Goal: Navigation & Orientation: Find specific page/section

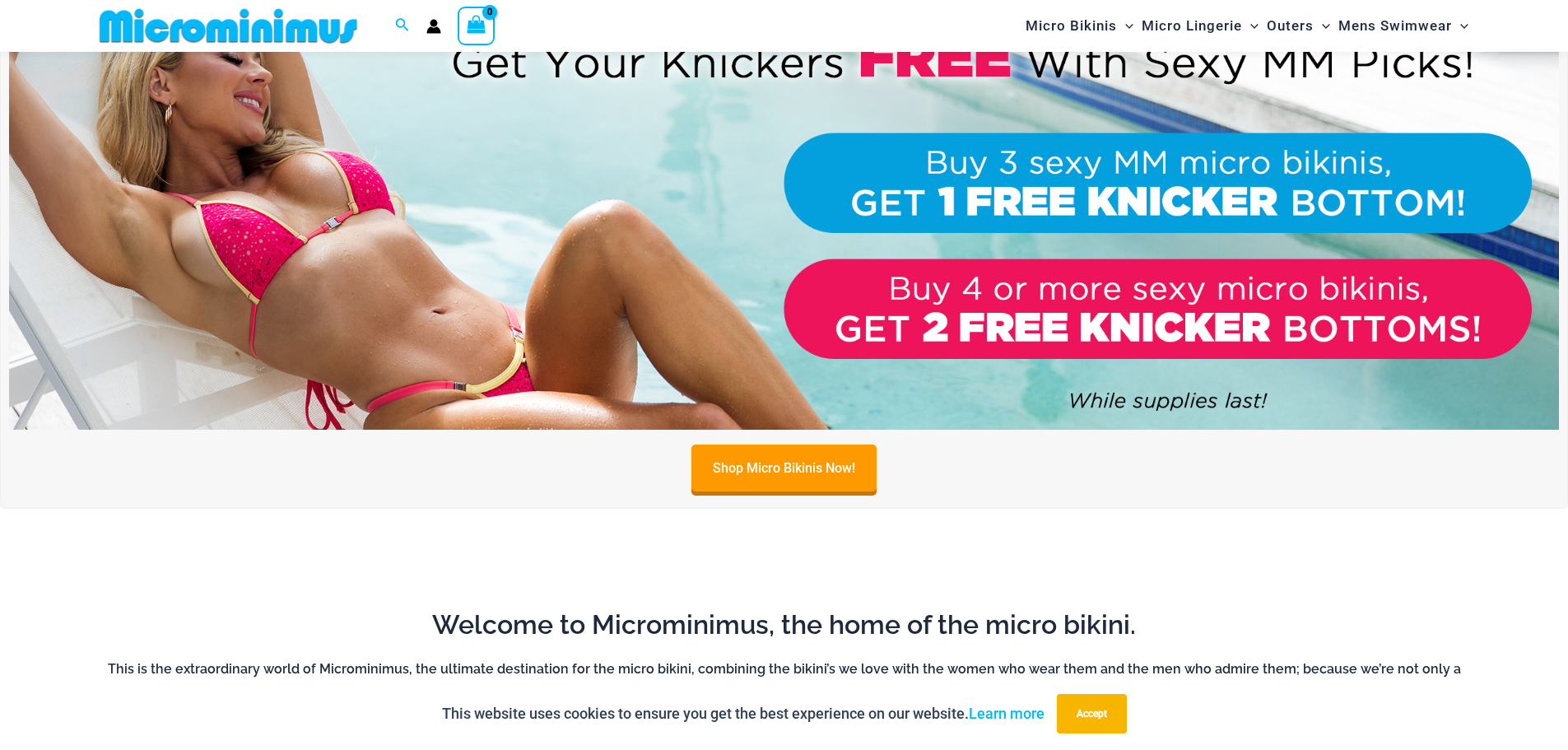
scroll to position [893, 0]
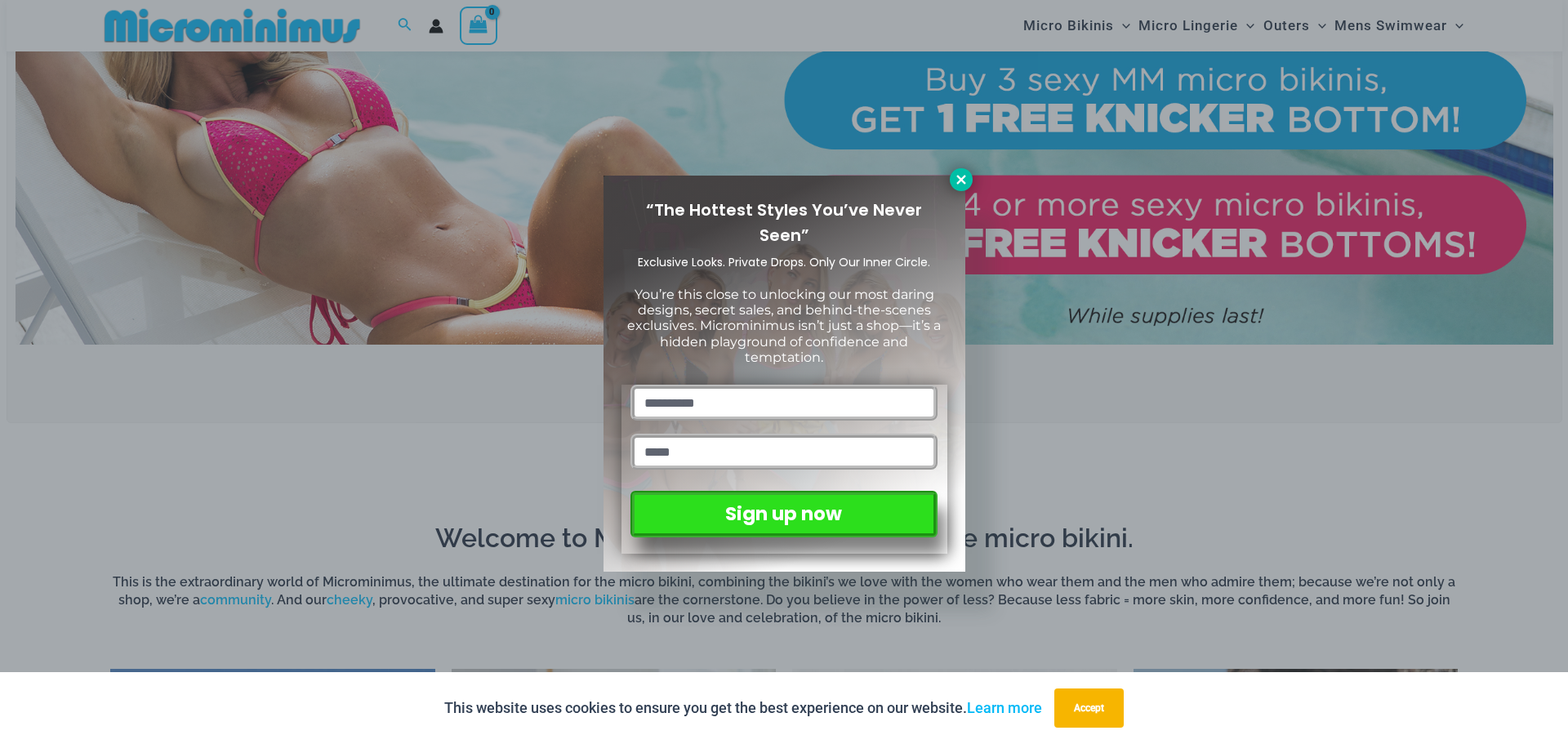
click at [964, 180] on icon at bounding box center [961, 179] width 14 height 14
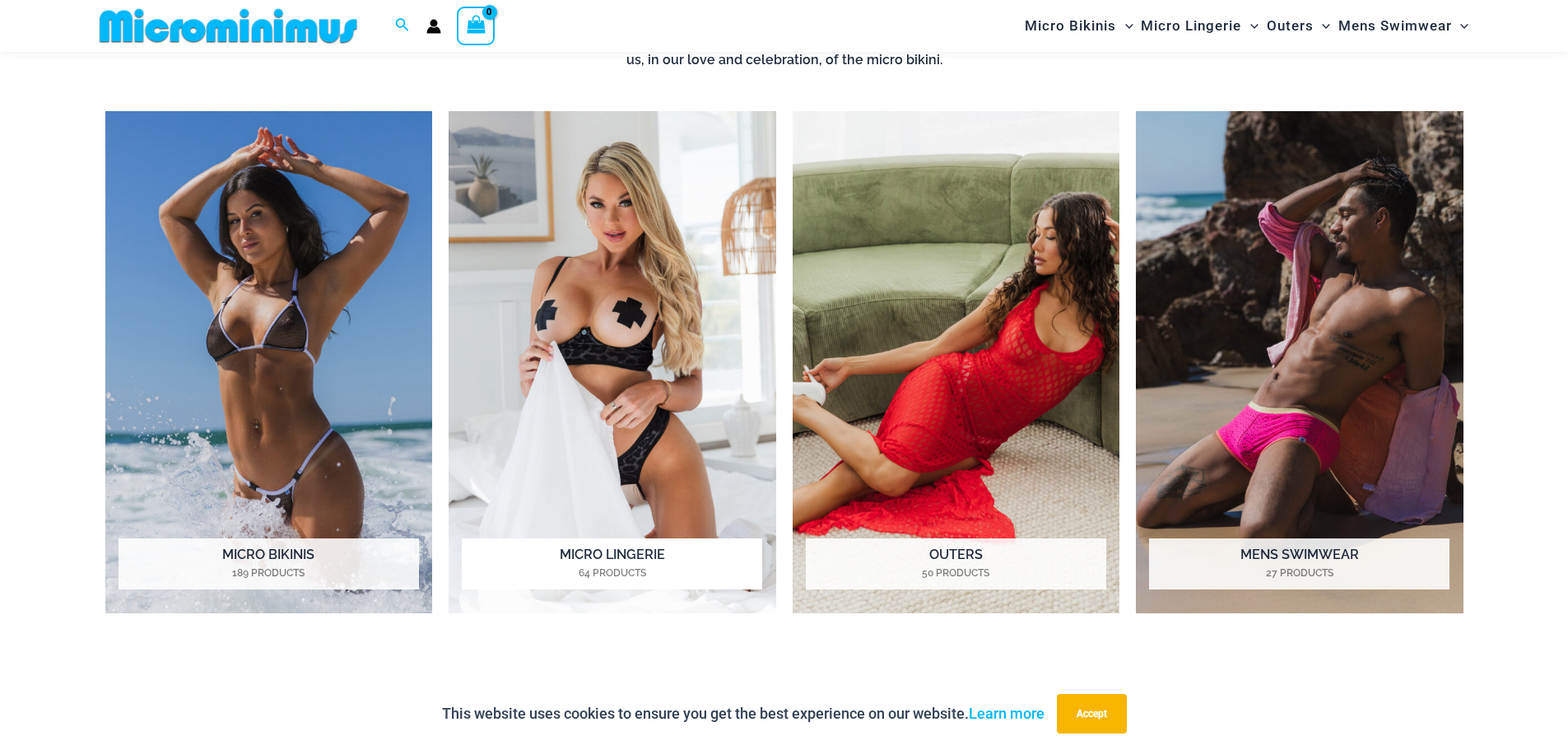
scroll to position [1468, 0]
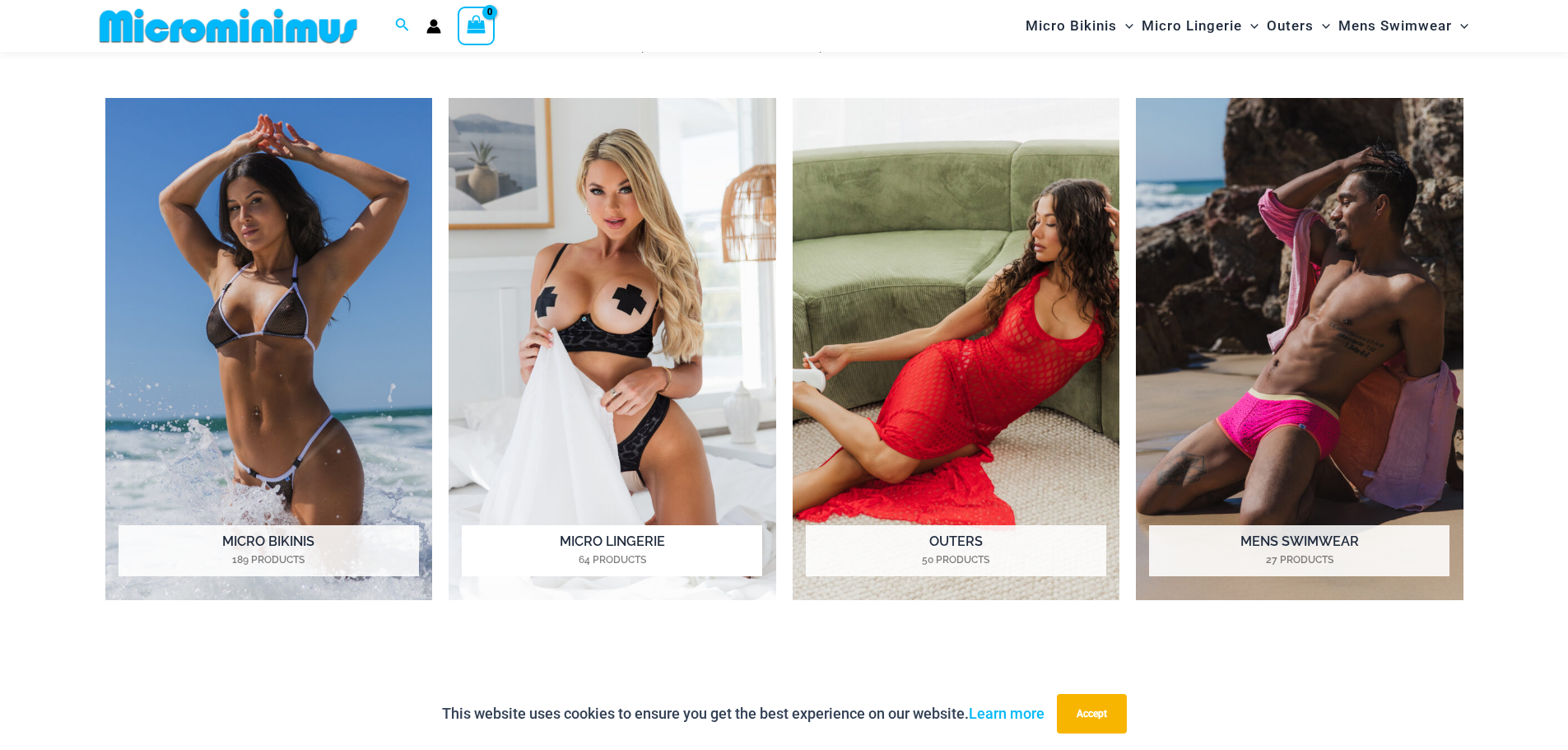
click at [604, 237] on img "Visit product category Micro Lingerie" at bounding box center [612, 349] width 328 height 503
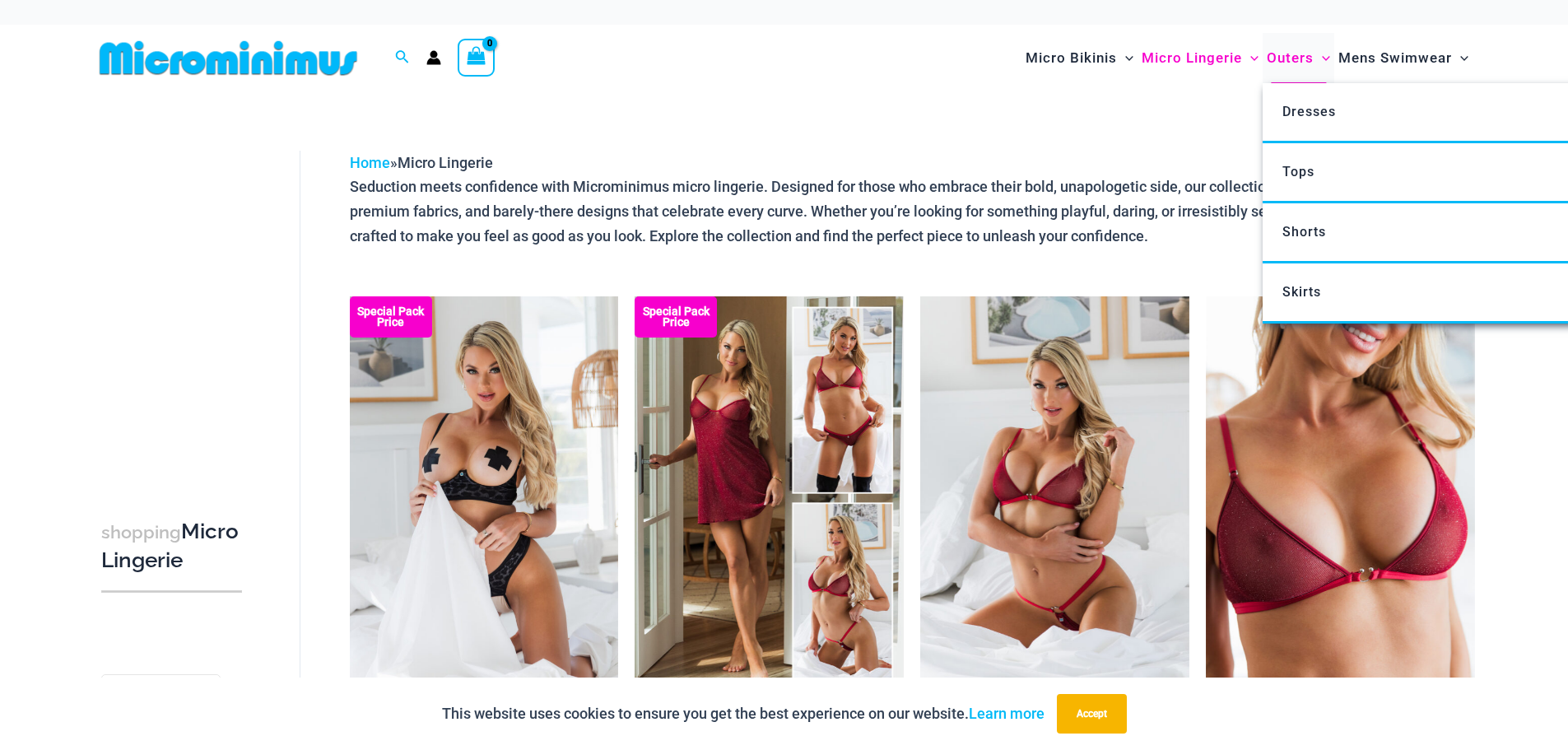
click at [1294, 57] on span "Outers" at bounding box center [1290, 57] width 47 height 42
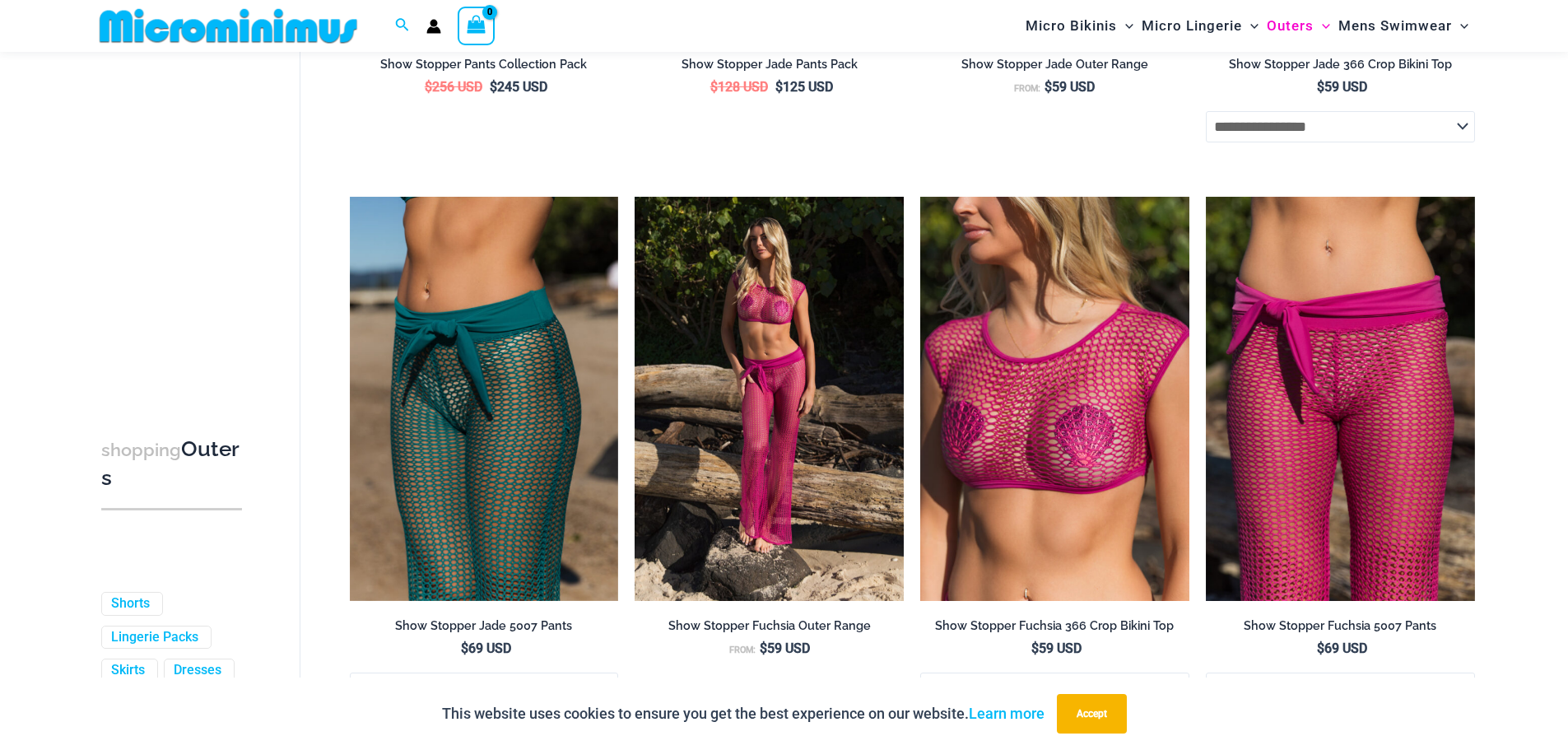
scroll to position [1796, 0]
